Goal: Task Accomplishment & Management: Manage account settings

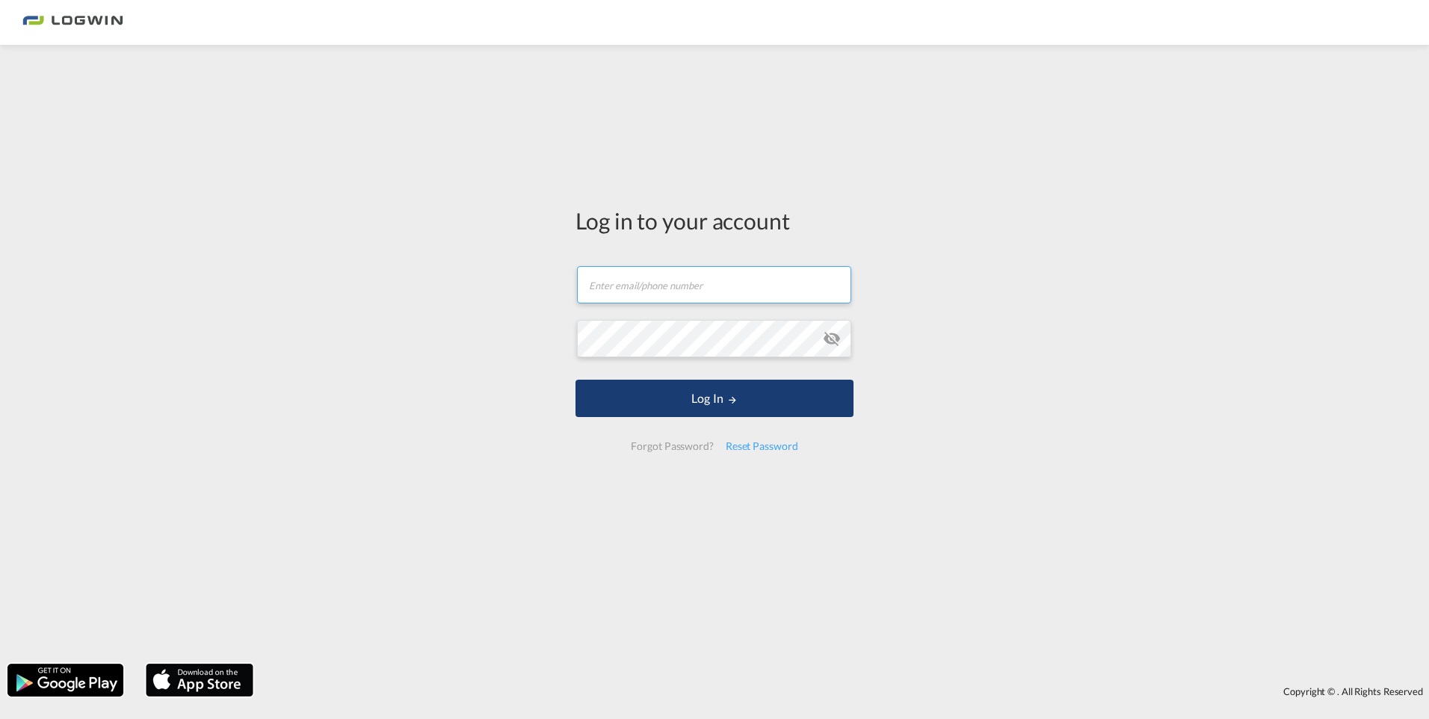
type input "[PERSON_NAME][EMAIL_ADDRESS][PERSON_NAME][DOMAIN_NAME]"
click at [717, 398] on button "Log In" at bounding box center [714, 398] width 278 height 37
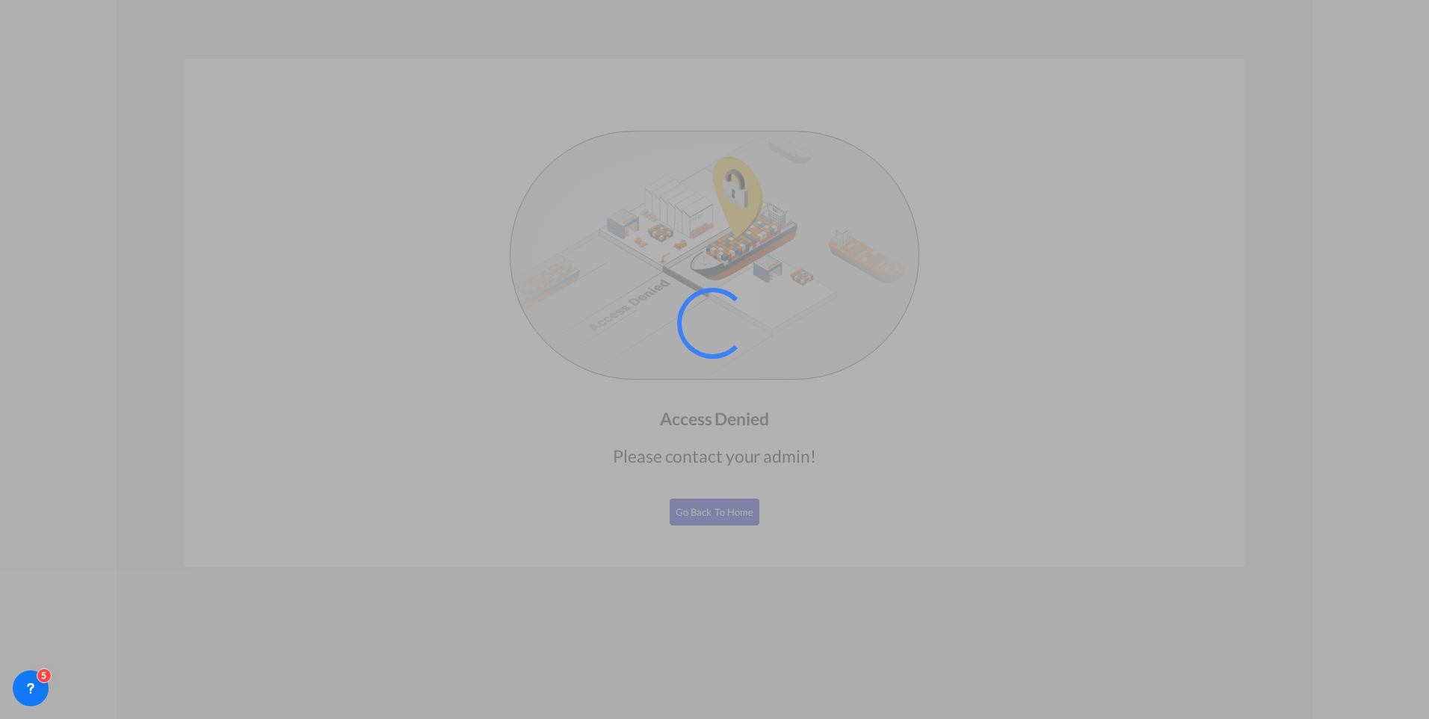
click at [721, 519] on div at bounding box center [714, 359] width 1429 height 719
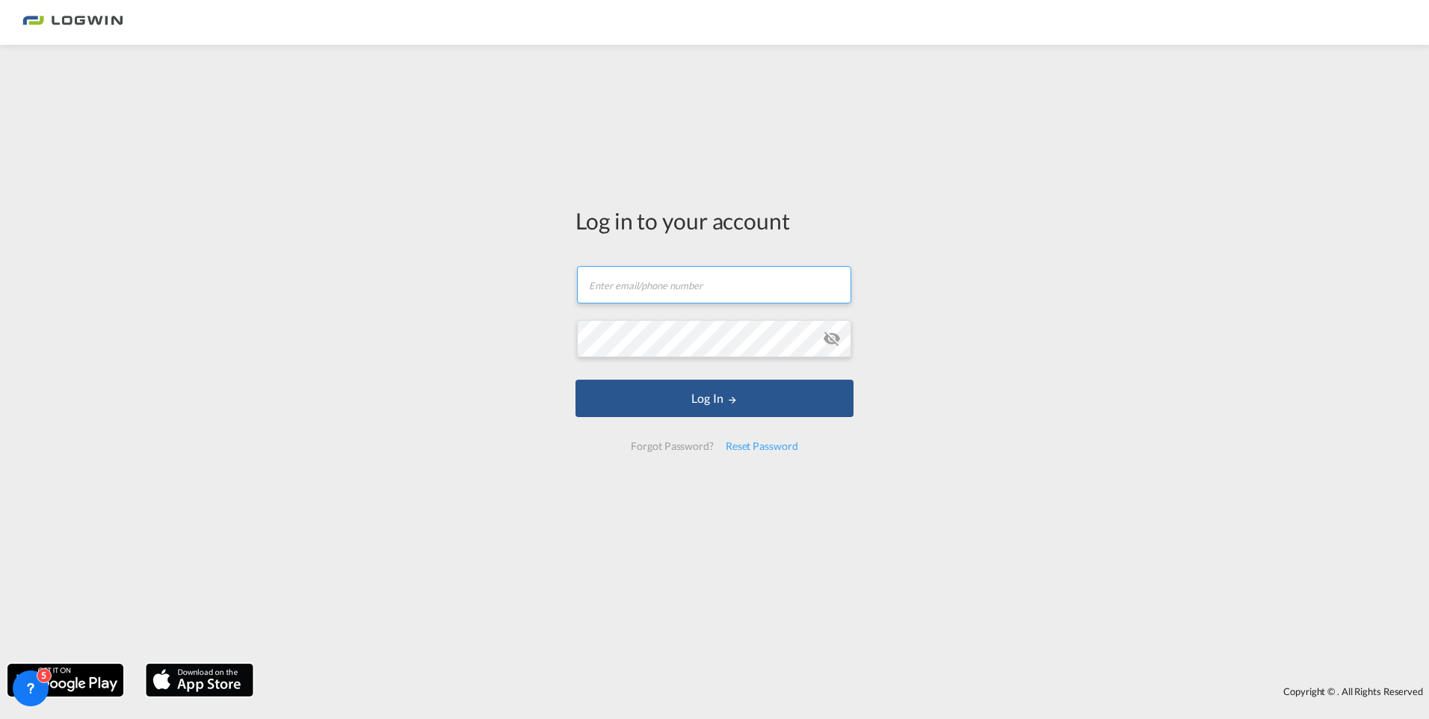
type input "[PERSON_NAME][EMAIL_ADDRESS][PERSON_NAME][DOMAIN_NAME]"
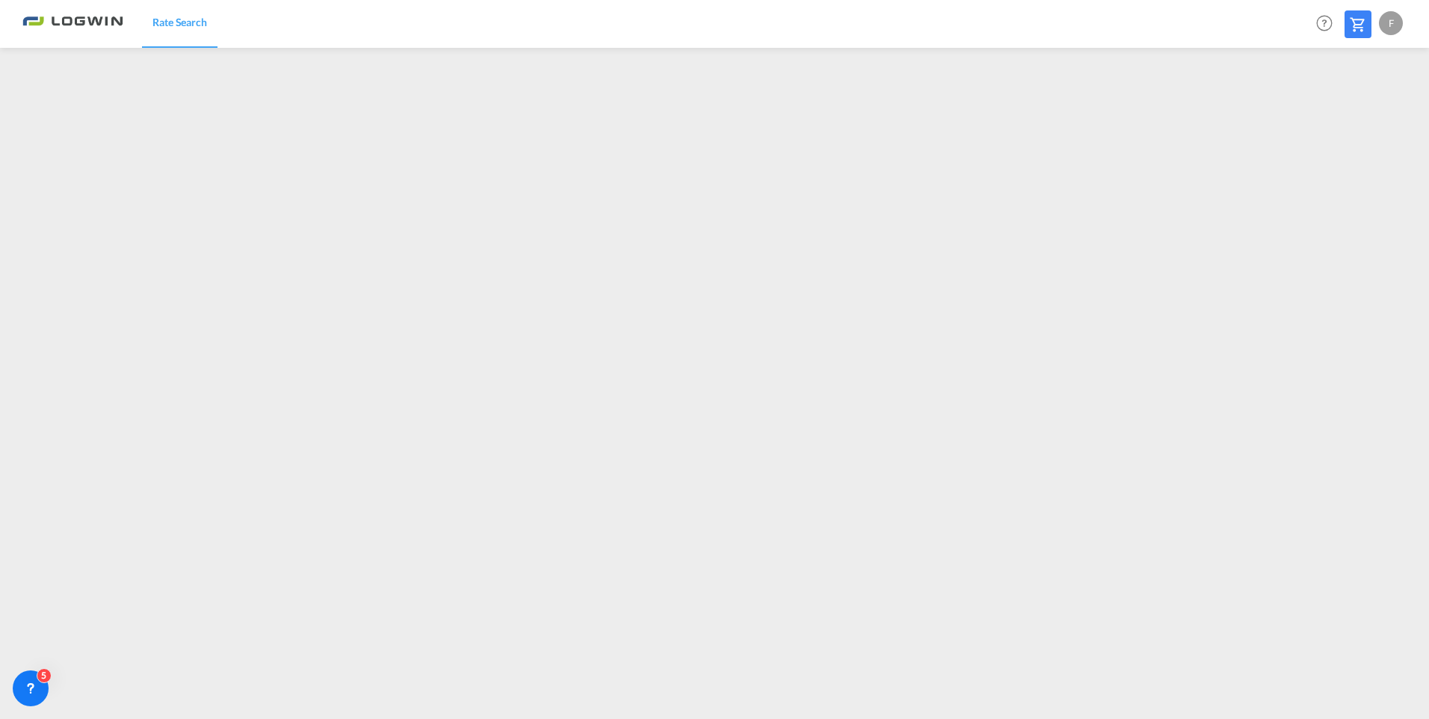
click at [1388, 31] on div "F" at bounding box center [1391, 23] width 24 height 24
click at [1348, 116] on button "Logout" at bounding box center [1373, 114] width 97 height 30
